Goal: Information Seeking & Learning: Check status

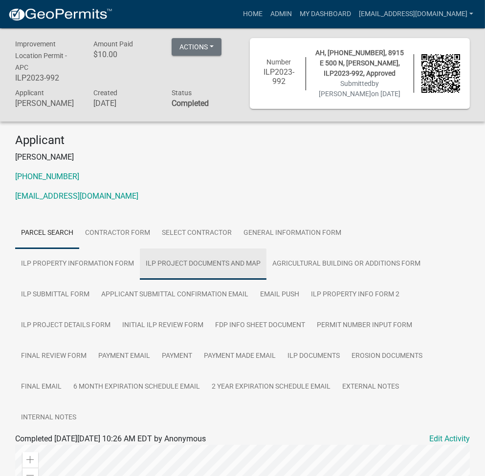
click at [140, 262] on link "ILP Project Documents and Map" at bounding box center [203, 264] width 127 height 31
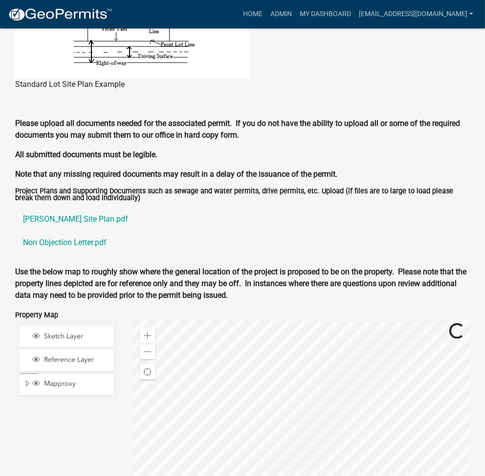
scroll to position [1049, 0]
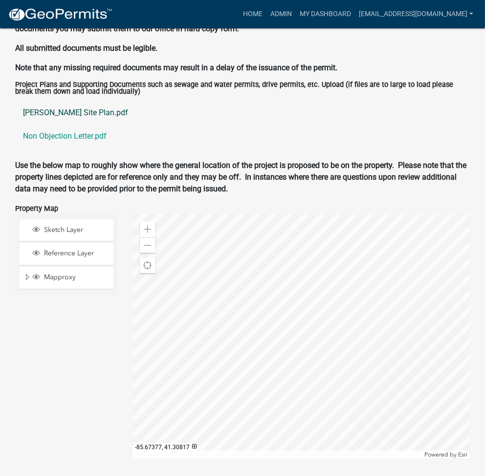
click at [68, 101] on link "Bernard Anderson Site Plan.pdf" at bounding box center [242, 112] width 454 height 23
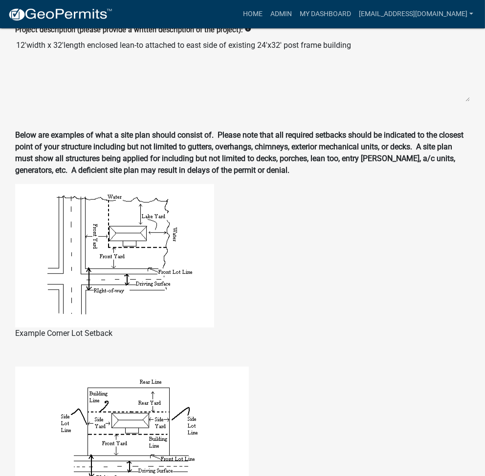
scroll to position [0, 0]
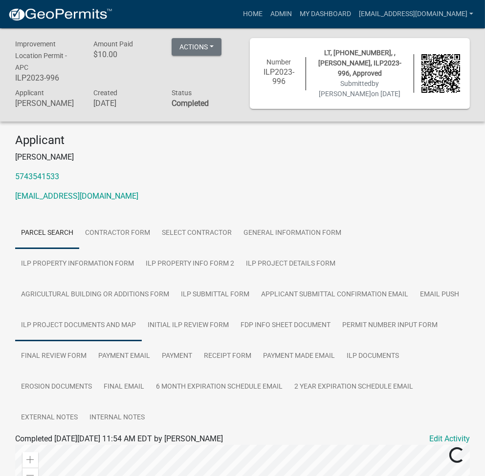
click at [142, 310] on link "ILP Project Documents and Map" at bounding box center [78, 325] width 127 height 31
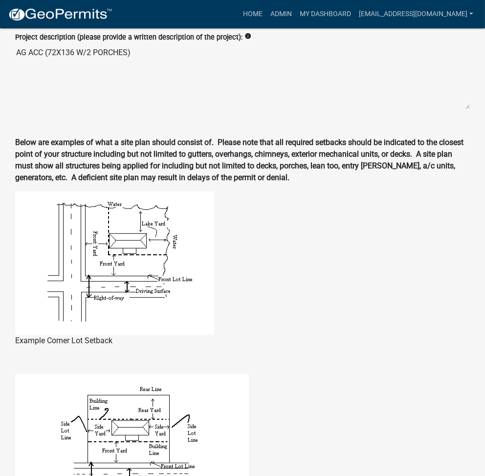
scroll to position [1042, 0]
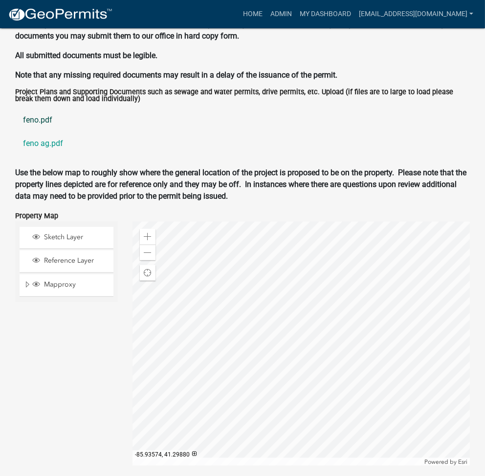
click at [40, 108] on link "feno.pdf" at bounding box center [242, 119] width 454 height 23
click at [43, 132] on link "feno ag.pdf" at bounding box center [242, 143] width 454 height 23
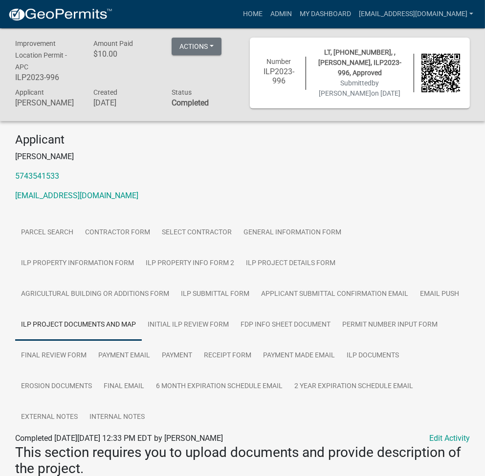
scroll to position [0, 0]
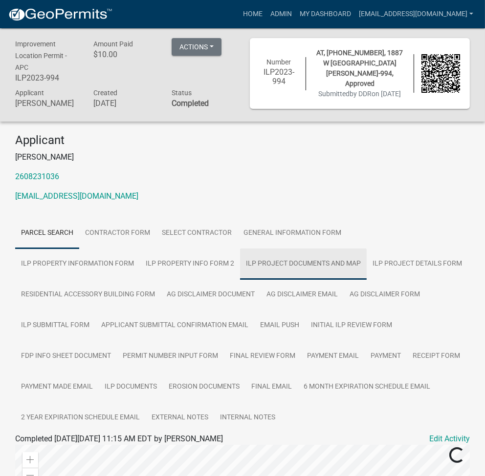
click at [240, 255] on link "ILP Project Documents and Map" at bounding box center [303, 264] width 127 height 31
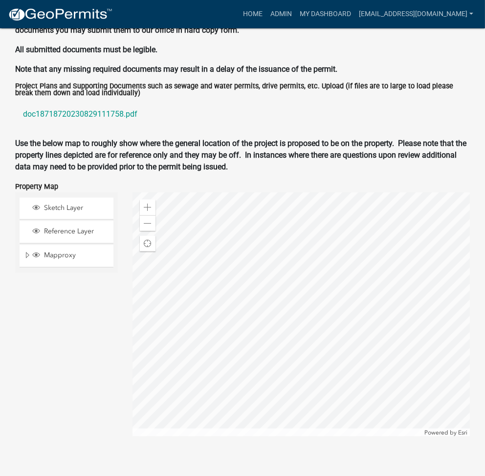
scroll to position [1057, 0]
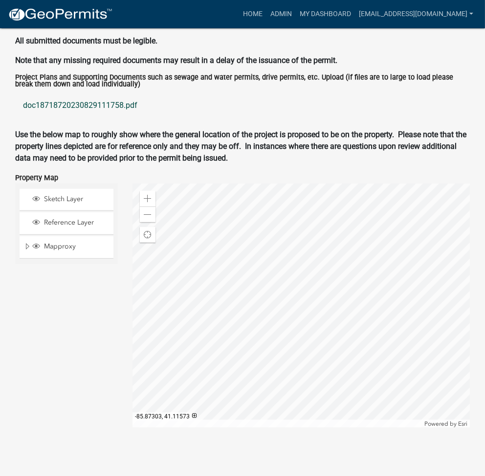
click at [68, 105] on link "doc18718720230829111758.pdf" at bounding box center [242, 105] width 454 height 23
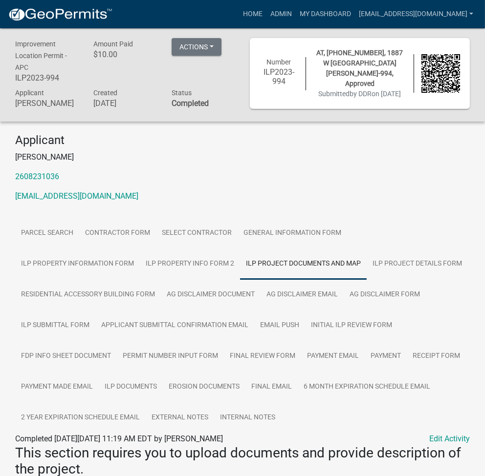
scroll to position [130, 0]
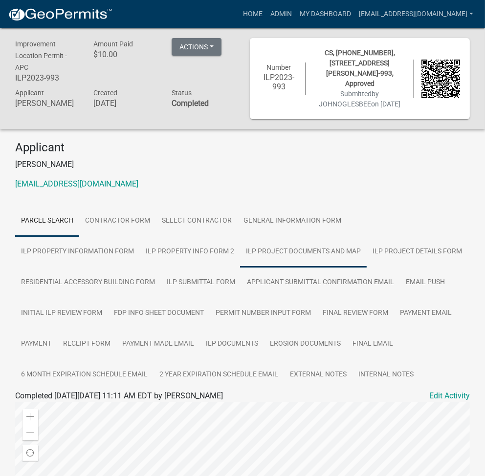
click at [240, 251] on link "ILP Project Documents and Map" at bounding box center [303, 251] width 127 height 31
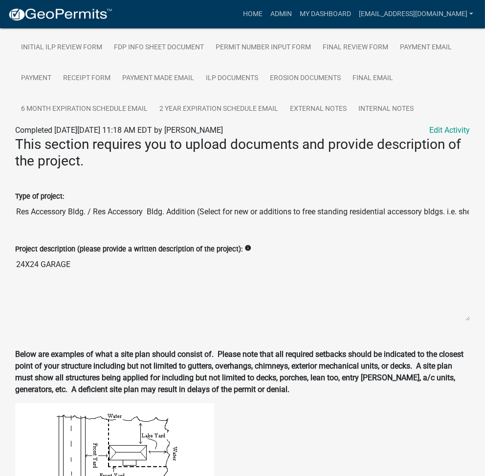
scroll to position [419, 0]
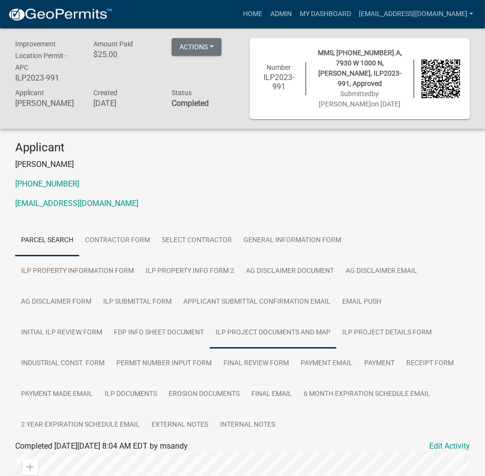
click at [210, 322] on link "ILP Project Documents and Map" at bounding box center [273, 333] width 127 height 31
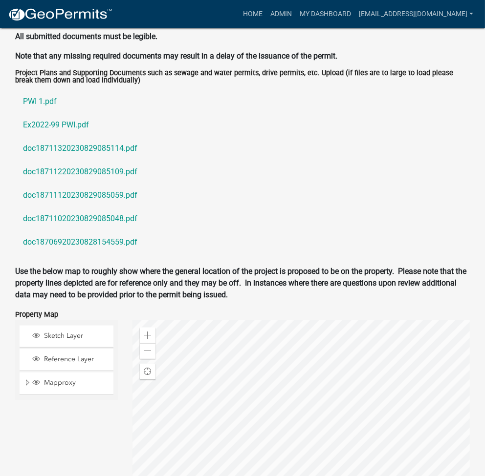
scroll to position [1070, 0]
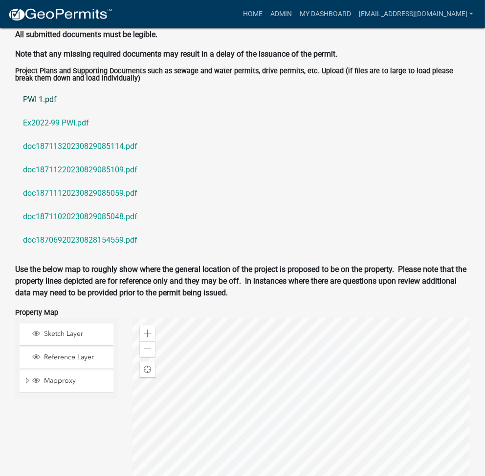
click at [47, 90] on link "PWI 1.pdf" at bounding box center [242, 99] width 454 height 23
click at [98, 135] on link "doc18711320230829085114.pdf" at bounding box center [242, 146] width 454 height 23
click at [130, 158] on link "doc18711220230829085109.pdf" at bounding box center [242, 169] width 454 height 23
click at [93, 187] on link "doc18711120230829085059.pdf" at bounding box center [242, 193] width 454 height 23
click at [68, 231] on link "doc18706920230828154559.pdf" at bounding box center [242, 240] width 454 height 23
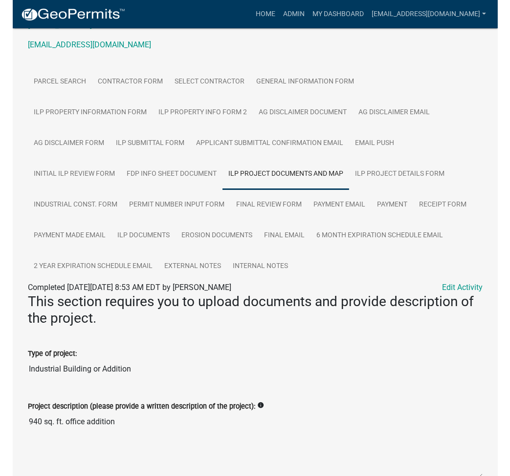
scroll to position [28, 0]
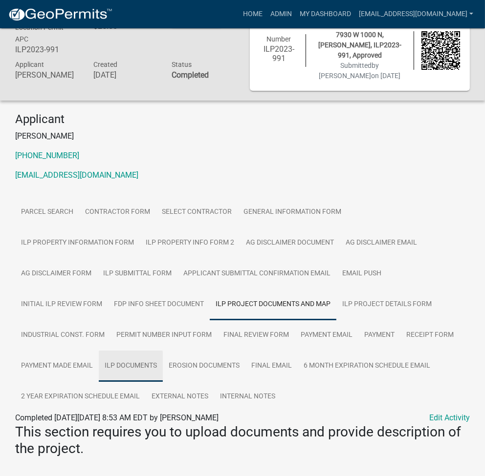
click at [163, 351] on link "ILP Documents" at bounding box center [131, 366] width 64 height 31
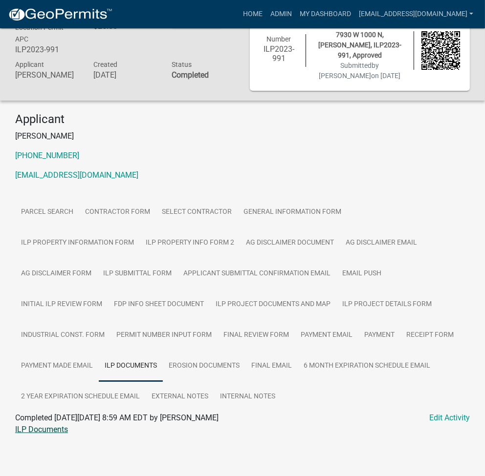
click at [35, 425] on link "ILP Documents" at bounding box center [41, 429] width 53 height 9
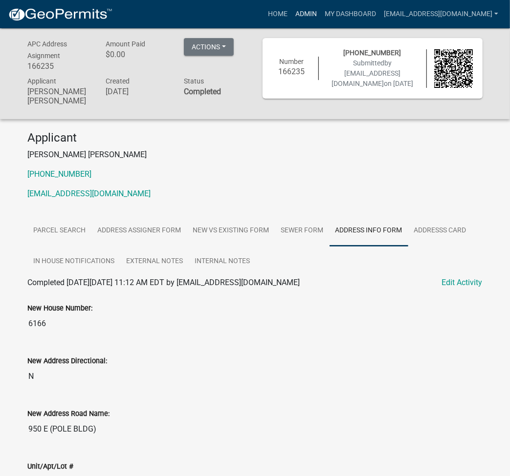
click at [321, 11] on link "Admin" at bounding box center [305, 14] width 29 height 19
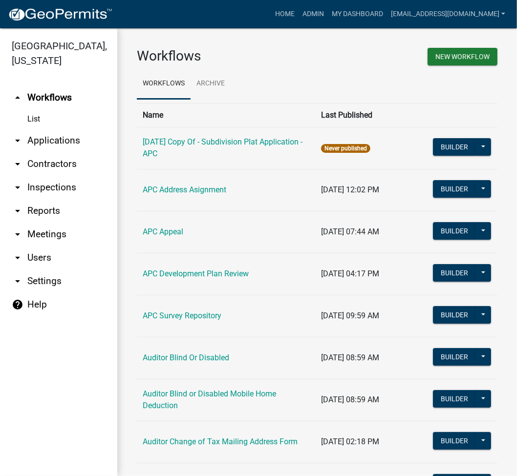
click at [72, 139] on link "arrow_drop_down Applications" at bounding box center [58, 140] width 117 height 23
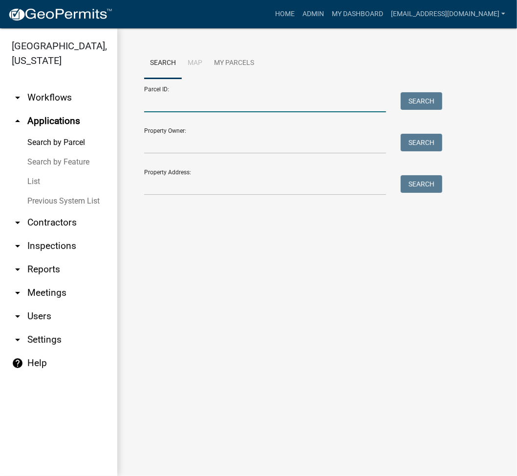
click at [186, 106] on input "Parcel ID:" at bounding box center [265, 102] width 242 height 20
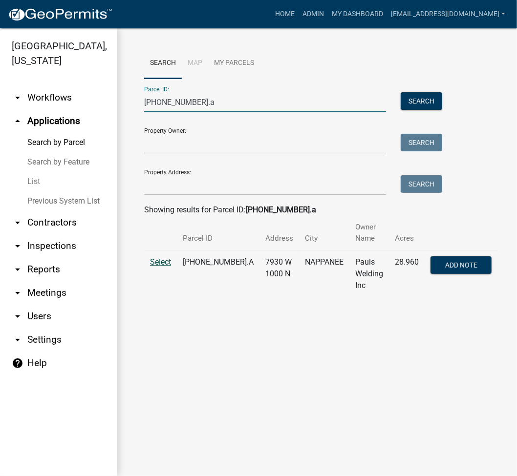
type input "[PHONE_NUMBER].a"
click at [152, 257] on span "Select" at bounding box center [160, 261] width 21 height 9
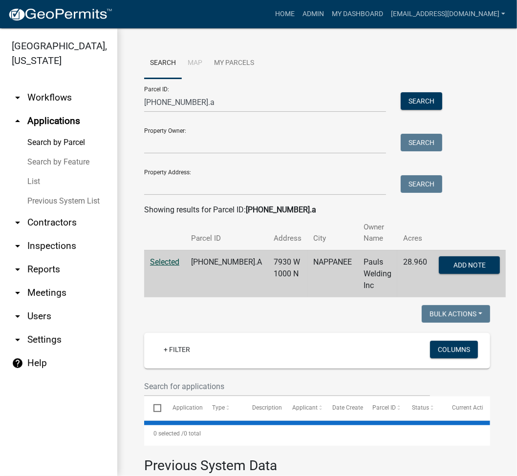
select select "3: 100"
